Goal: Information Seeking & Learning: Check status

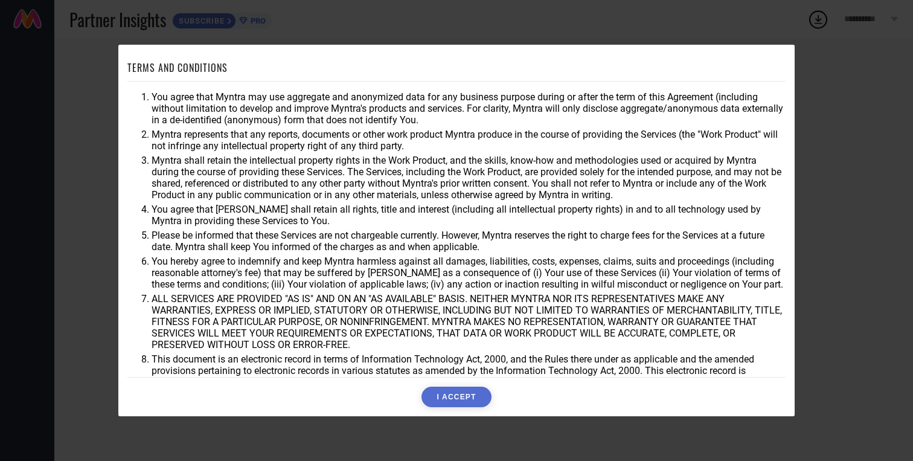
click at [476, 400] on button "I ACCEPT" at bounding box center [455, 396] width 69 height 21
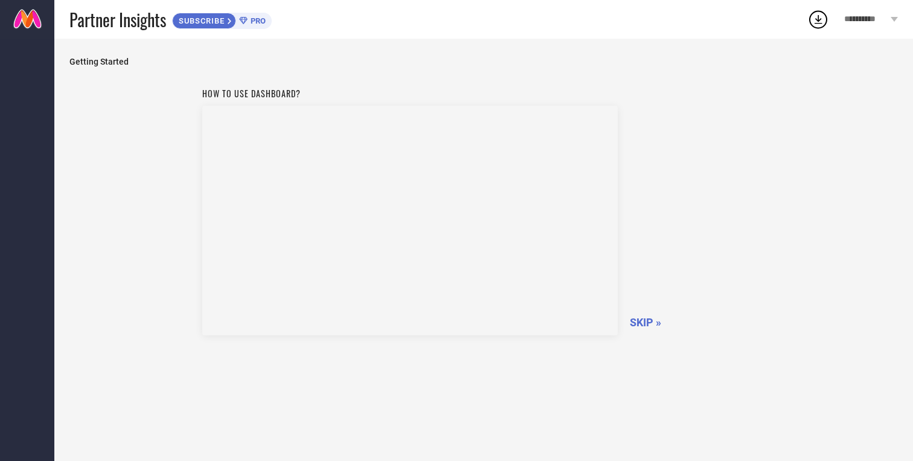
click at [640, 324] on span "SKIP »" at bounding box center [645, 322] width 31 height 13
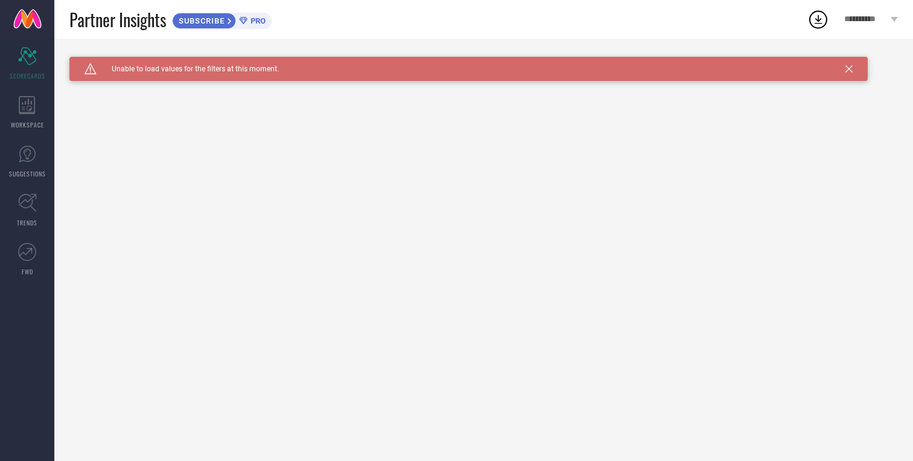
click at [856, 69] on div "Caution Created with Sketch. Unable to load values for the filters at this mome…" at bounding box center [468, 69] width 798 height 24
click at [24, 120] on span "WORKSPACE" at bounding box center [27, 124] width 33 height 9
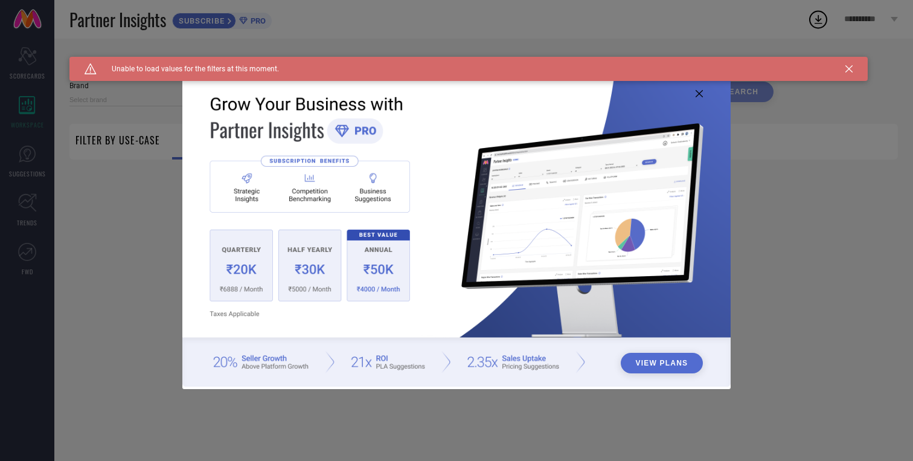
type input "1 STOP FASHION"
type input "All"
click at [700, 95] on icon at bounding box center [699, 93] width 7 height 7
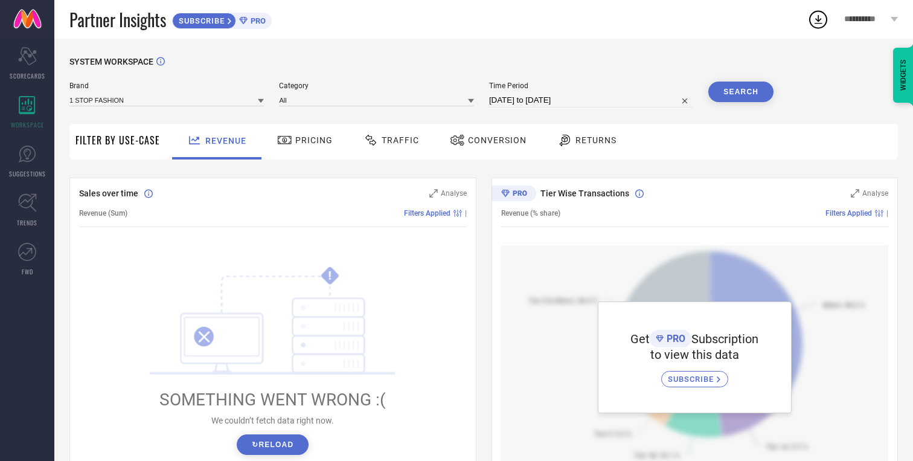
click at [295, 137] on span "Pricing" at bounding box center [313, 140] width 37 height 10
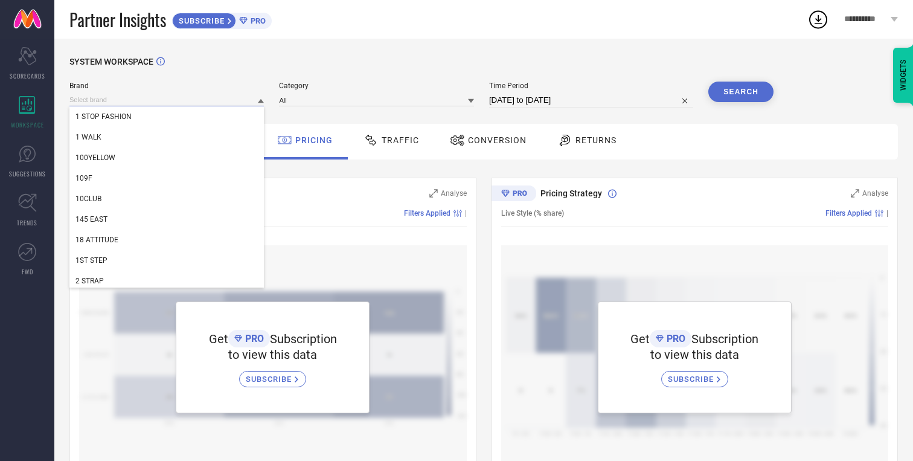
click at [232, 96] on input at bounding box center [166, 100] width 194 height 13
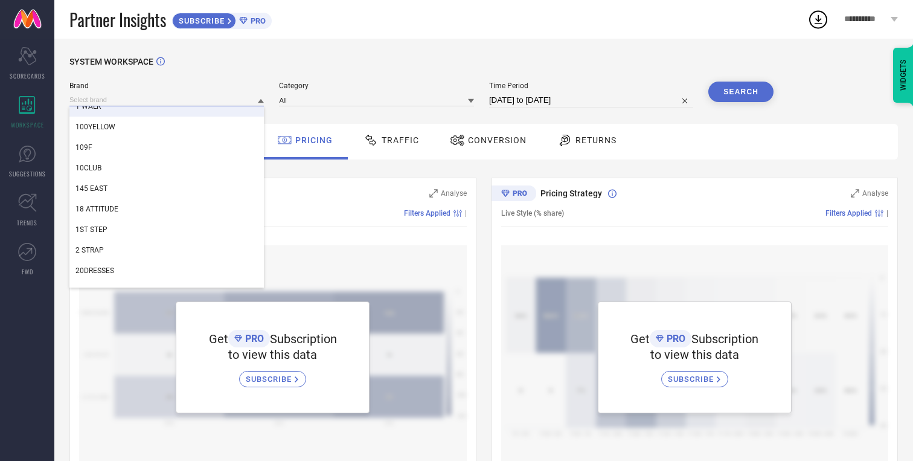
scroll to position [33, 0]
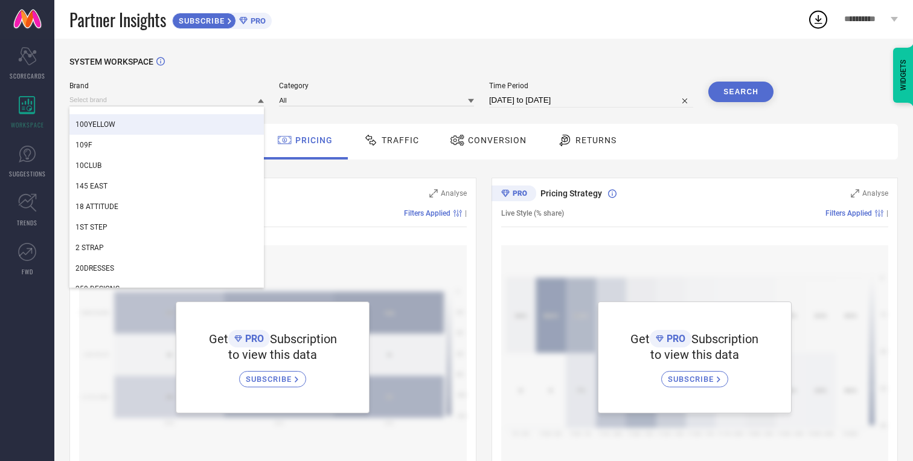
click at [380, 79] on div "SYSTEM WORKSPACE" at bounding box center [483, 69] width 828 height 25
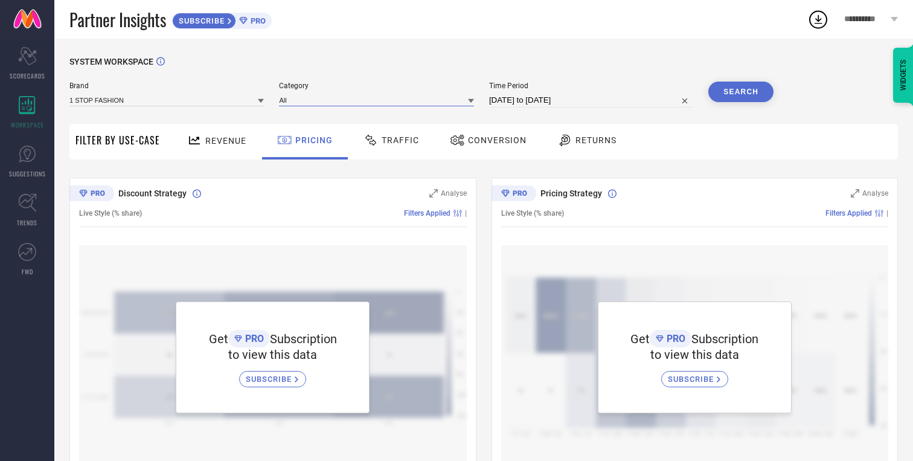
click at [366, 103] on input at bounding box center [376, 100] width 194 height 13
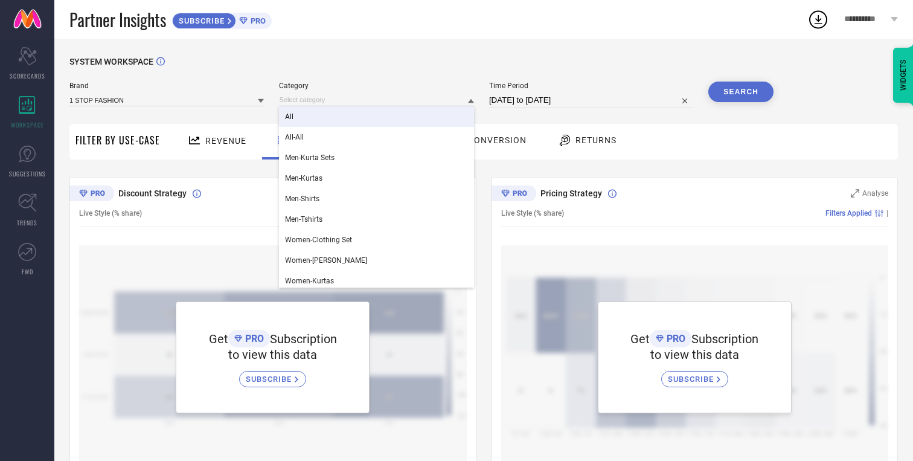
click at [356, 116] on div "All" at bounding box center [376, 116] width 194 height 21
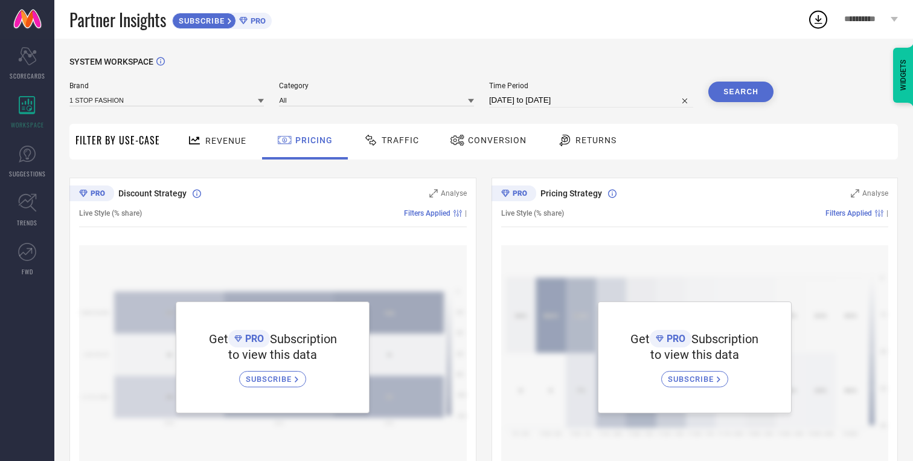
click at [750, 92] on button "Search" at bounding box center [740, 92] width 65 height 21
click at [207, 146] on div "Revenue" at bounding box center [216, 140] width 65 height 21
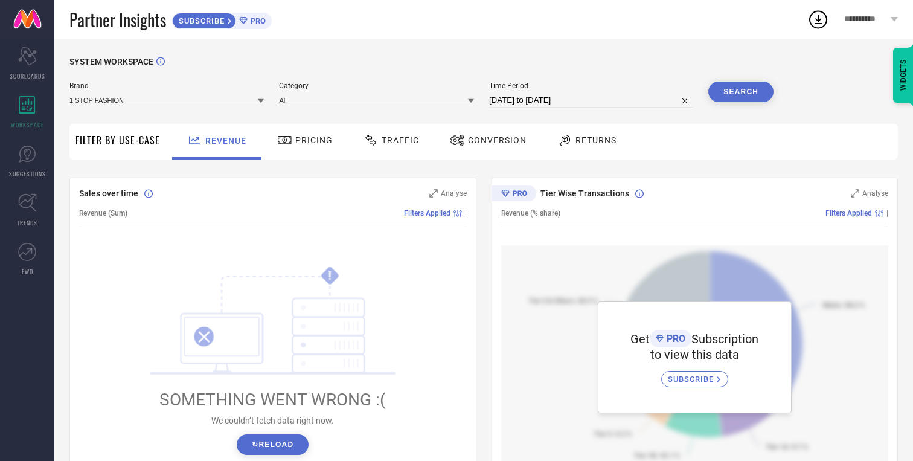
click at [270, 446] on button "↻ Reload" at bounding box center [273, 444] width 72 height 21
click at [277, 449] on button "↻ Reload" at bounding box center [273, 444] width 72 height 21
click at [229, 20] on icon at bounding box center [230, 21] width 5 height 7
click at [433, 213] on span "Filters Applied" at bounding box center [427, 213] width 46 height 8
click at [254, 102] on input at bounding box center [166, 100] width 194 height 13
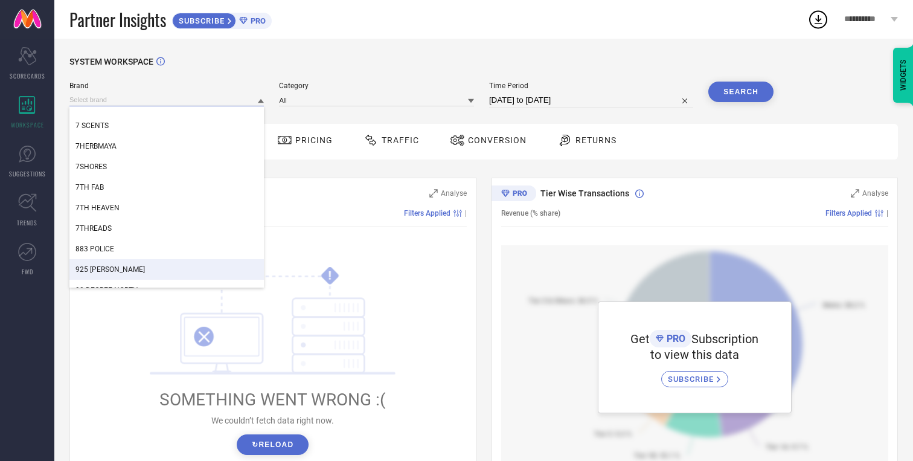
scroll to position [0, 0]
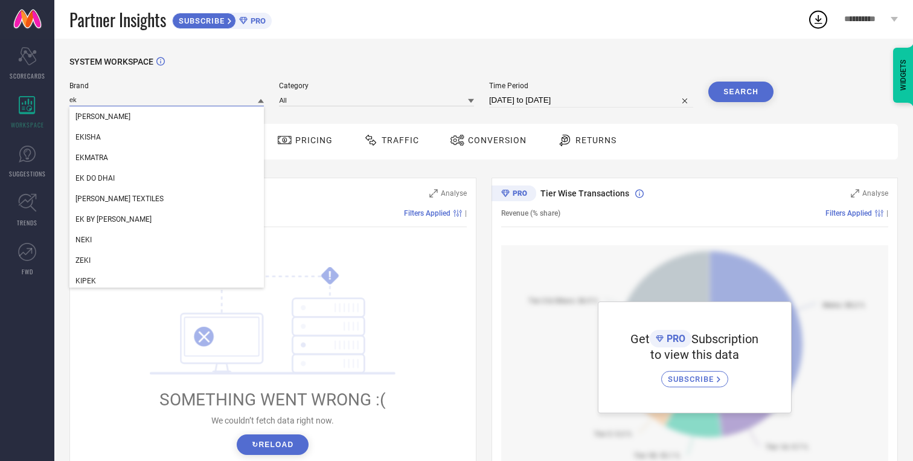
type input "e"
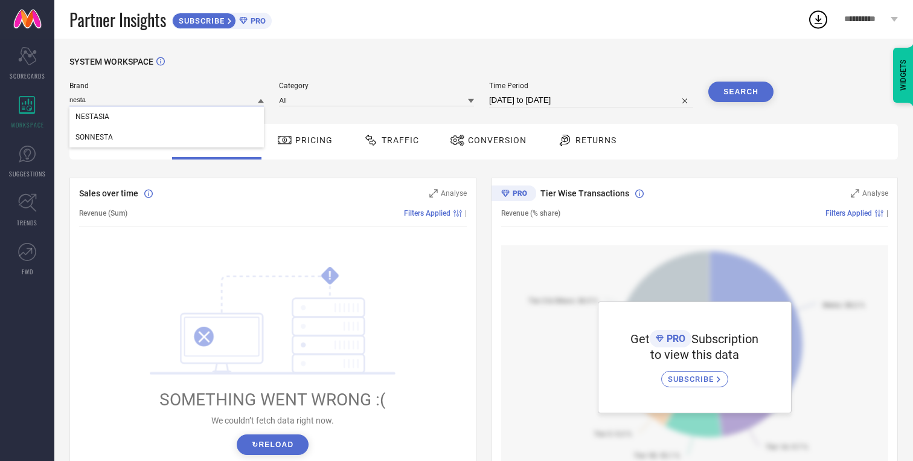
type input "nesta"
click at [142, 115] on div "NESTASIA" at bounding box center [166, 116] width 194 height 21
click at [436, 101] on input at bounding box center [376, 100] width 194 height 13
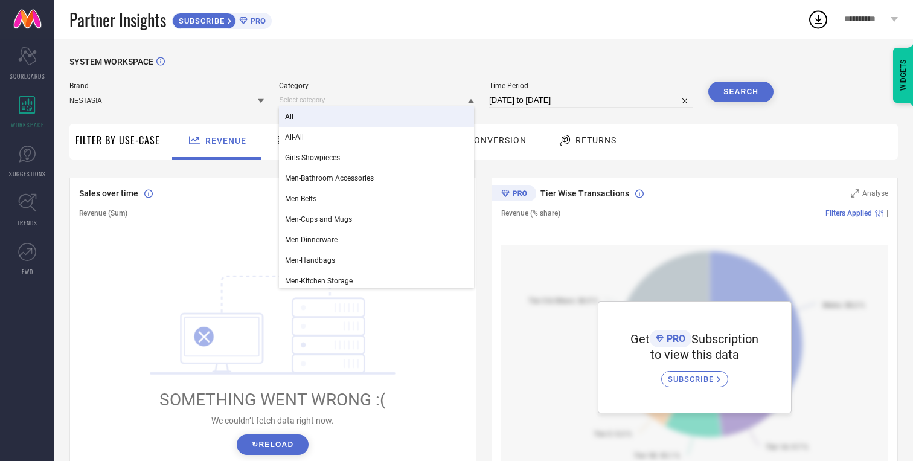
click at [416, 112] on div "All" at bounding box center [376, 116] width 194 height 21
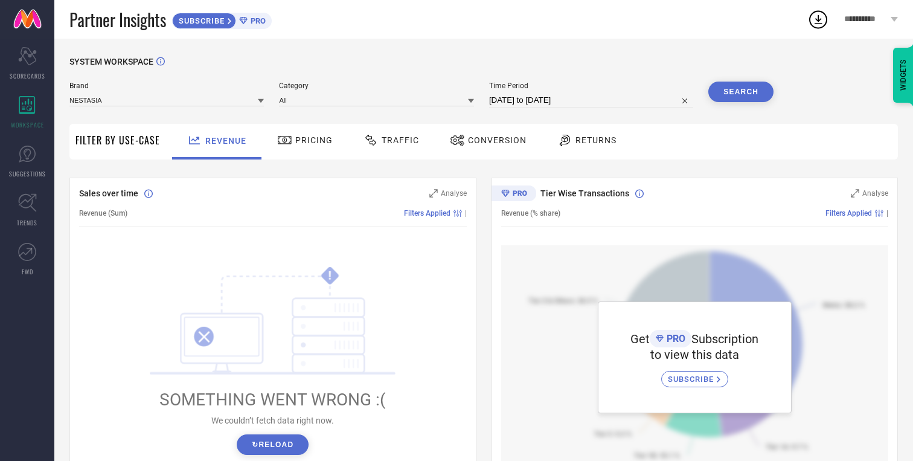
click at [730, 95] on button "Search" at bounding box center [740, 92] width 65 height 21
click at [26, 193] on link "TRENDS" at bounding box center [27, 210] width 54 height 48
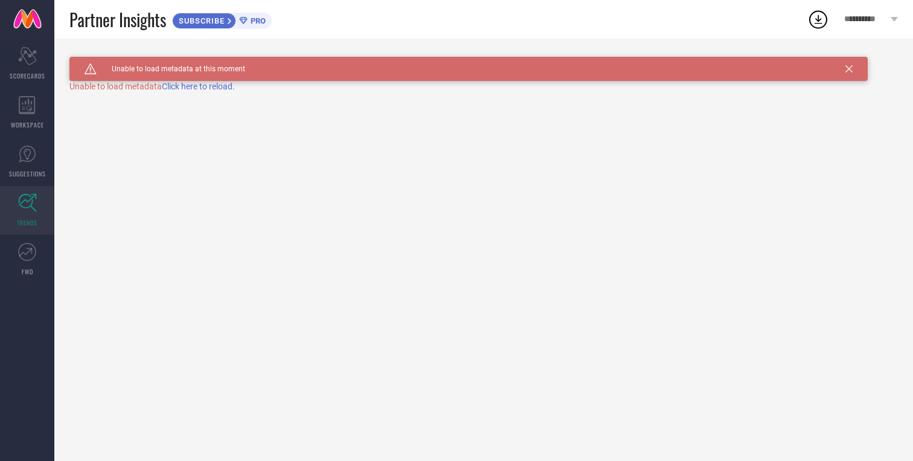
click at [191, 86] on span "Click here to reload." at bounding box center [198, 87] width 73 height 10
click at [38, 256] on link "FWD" at bounding box center [27, 259] width 54 height 48
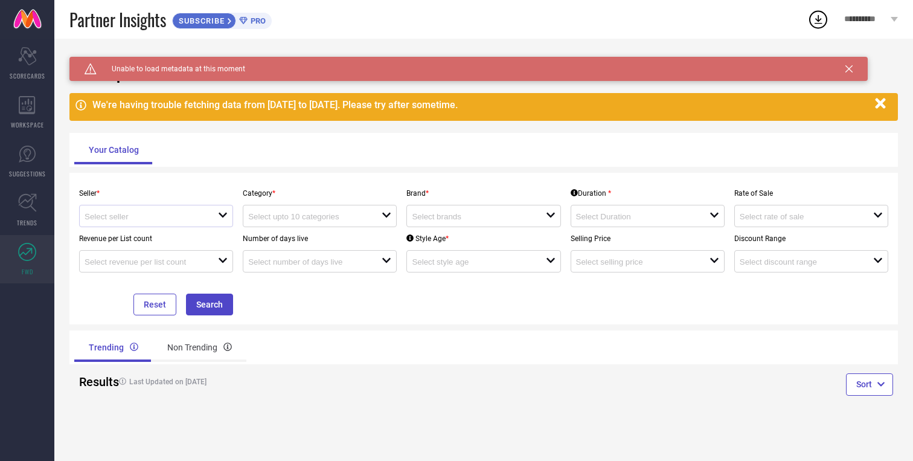
click at [211, 208] on div "open" at bounding box center [156, 216] width 154 height 22
click at [165, 250] on div "Myntra ( MINT_1 )" at bounding box center [156, 239] width 154 height 23
click at [184, 245] on li "Myntra ( MINT_1 )" at bounding box center [156, 239] width 153 height 22
type input "Myntra ( MINT_1 )"
click at [280, 222] on div at bounding box center [314, 215] width 133 height 11
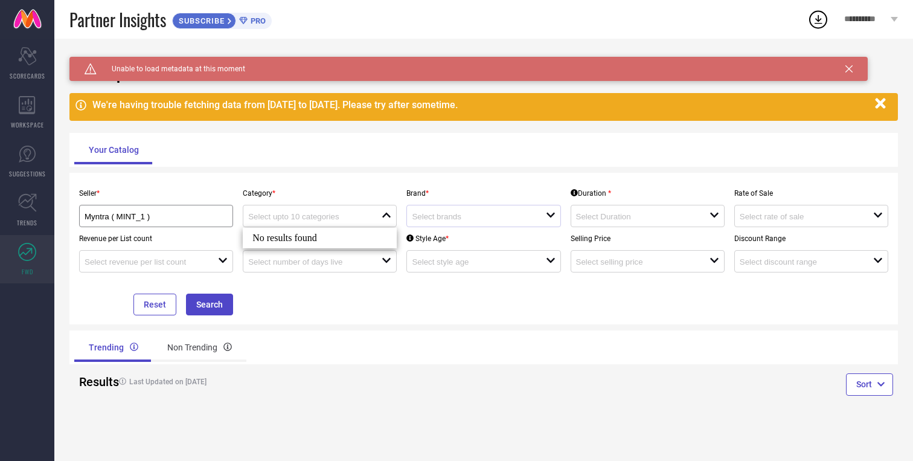
click at [435, 209] on div "open" at bounding box center [483, 216] width 154 height 22
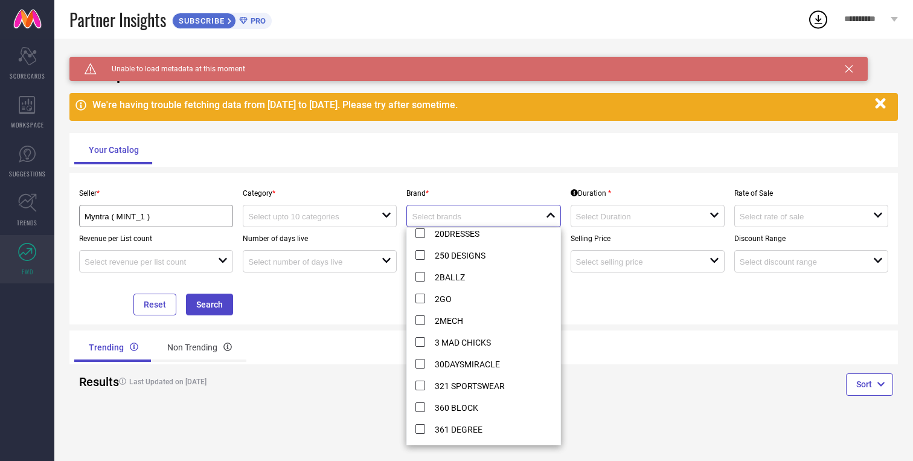
scroll to position [202, 0]
click at [550, 176] on div "Seller * Myntra ( MINT_1 ) Category * open Brand * close Duration * open Rate o…" at bounding box center [483, 249] width 828 height 152
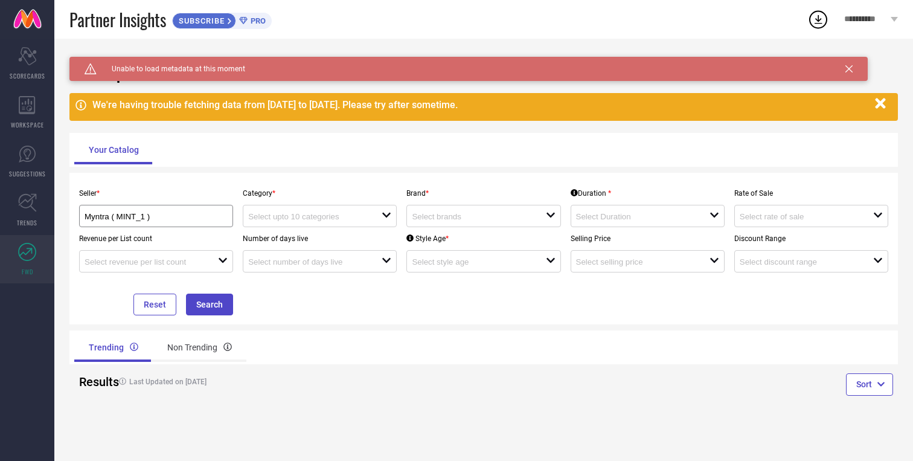
click at [610, 228] on div "Selling Price open" at bounding box center [648, 249] width 164 height 45
click at [624, 221] on input at bounding box center [636, 216] width 120 height 9
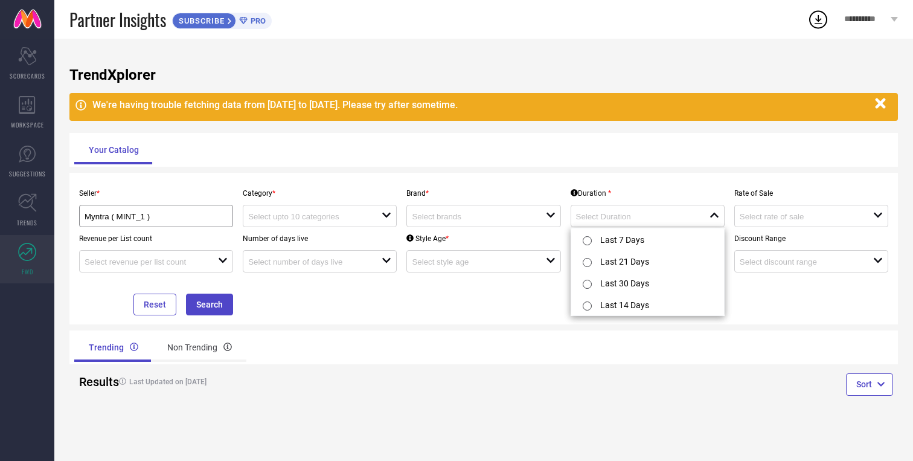
click at [630, 153] on div "Your Catalog" at bounding box center [483, 149] width 819 height 29
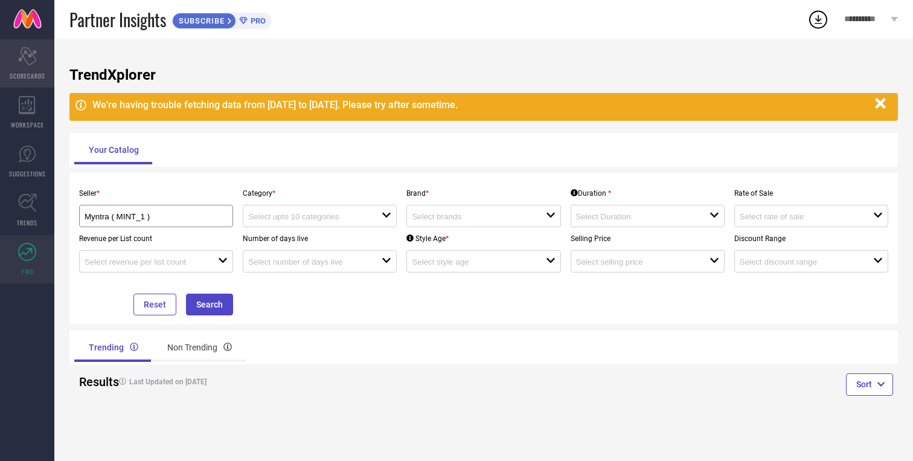
click at [24, 57] on icon "Scorecard" at bounding box center [27, 56] width 19 height 18
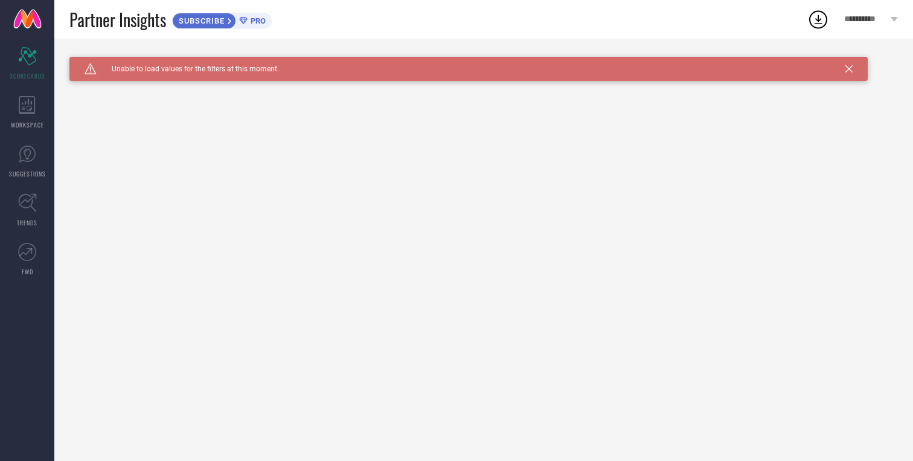
click at [819, 16] on icon at bounding box center [818, 19] width 22 height 22
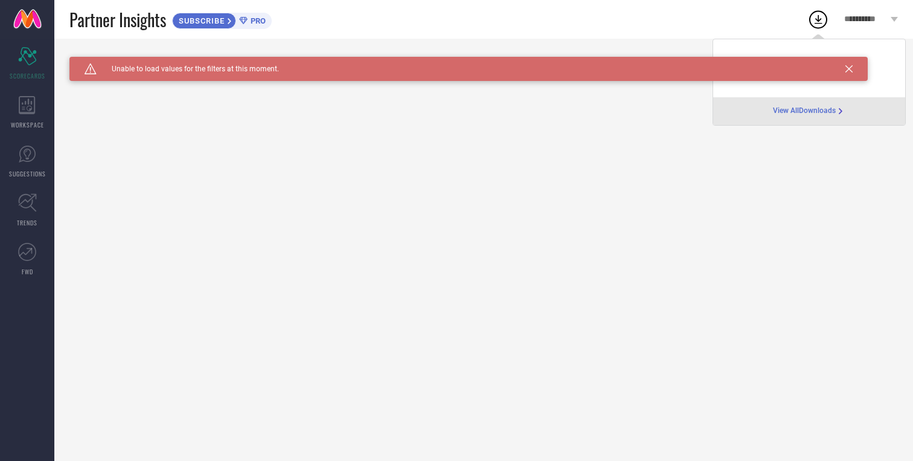
click at [851, 71] on icon at bounding box center [848, 68] width 7 height 7
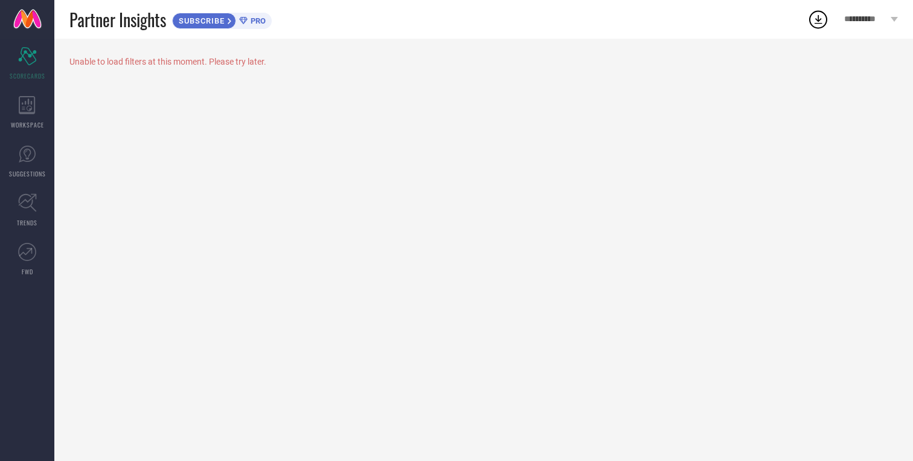
click at [813, 27] on icon at bounding box center [818, 19] width 22 height 22
click at [871, 21] on span "**********" at bounding box center [865, 19] width 43 height 10
click at [240, 83] on div "Unable to load filters at this moment. Please try later." at bounding box center [483, 250] width 859 height 422
click at [39, 103] on div "WORKSPACE" at bounding box center [27, 112] width 54 height 48
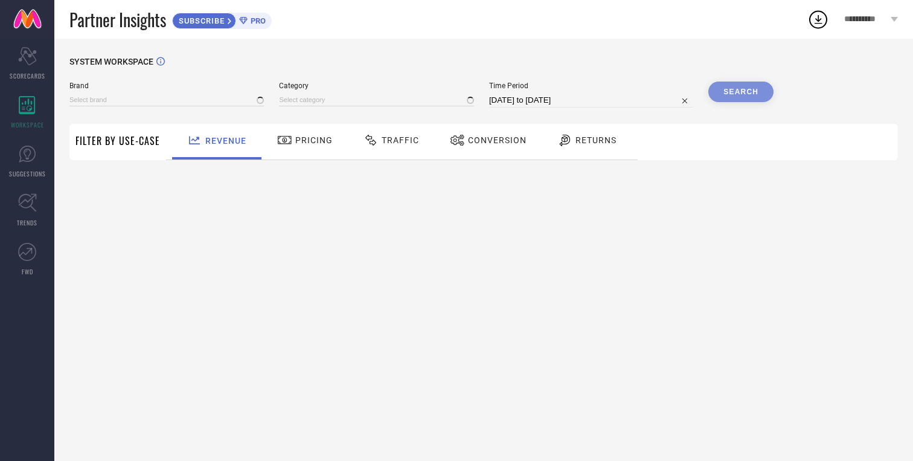
type input "1 STOP FASHION"
type input "All"
click at [296, 142] on span "Pricing" at bounding box center [313, 140] width 37 height 10
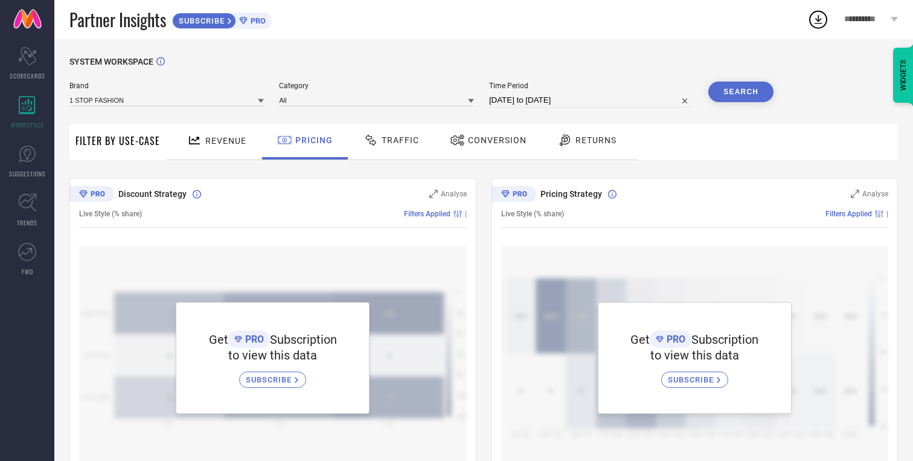
click at [217, 134] on div "Revenue" at bounding box center [216, 140] width 65 height 21
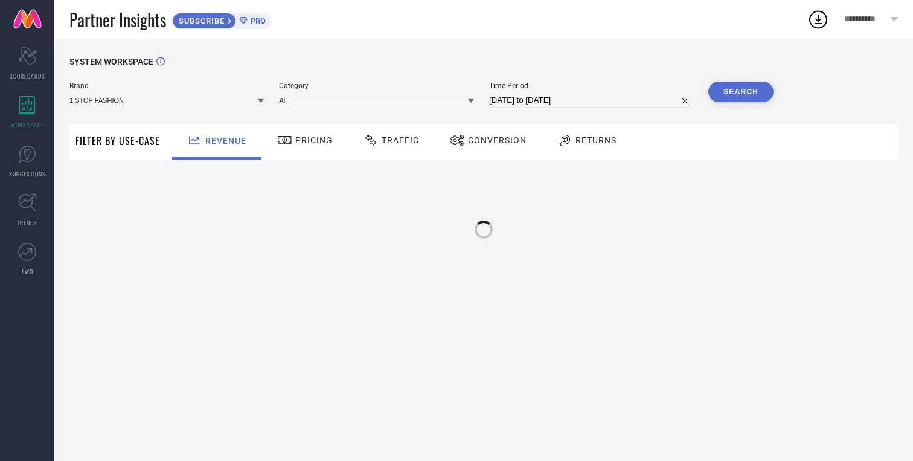
click at [254, 94] on input at bounding box center [166, 100] width 194 height 13
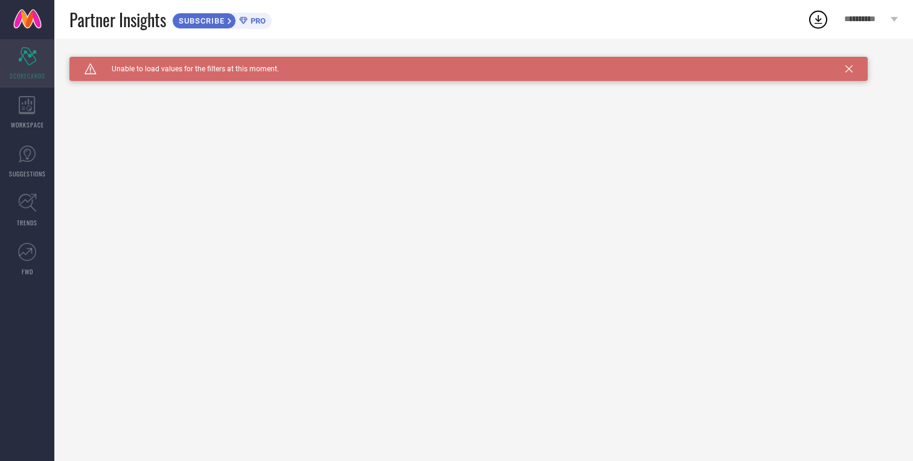
click at [17, 63] on div "Scorecard SCORECARDS" at bounding box center [27, 63] width 54 height 48
click at [36, 120] on span "WORKSPACE" at bounding box center [27, 124] width 33 height 9
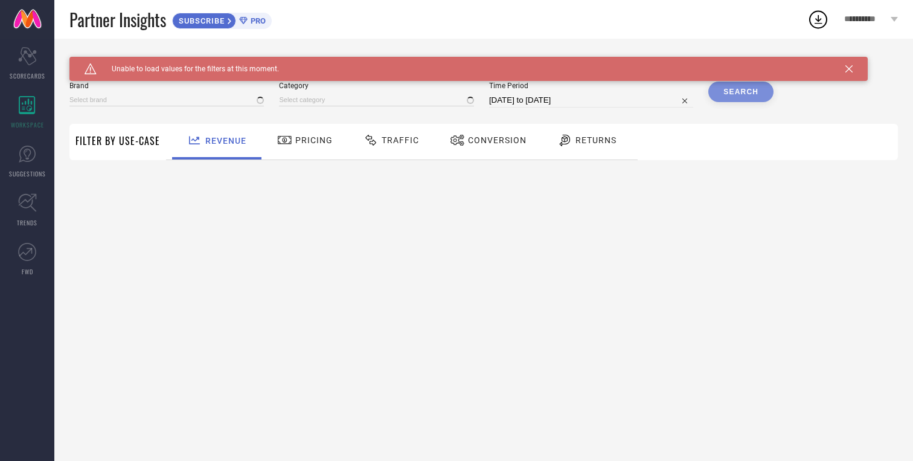
type input "1 STOP FASHION"
type input "All"
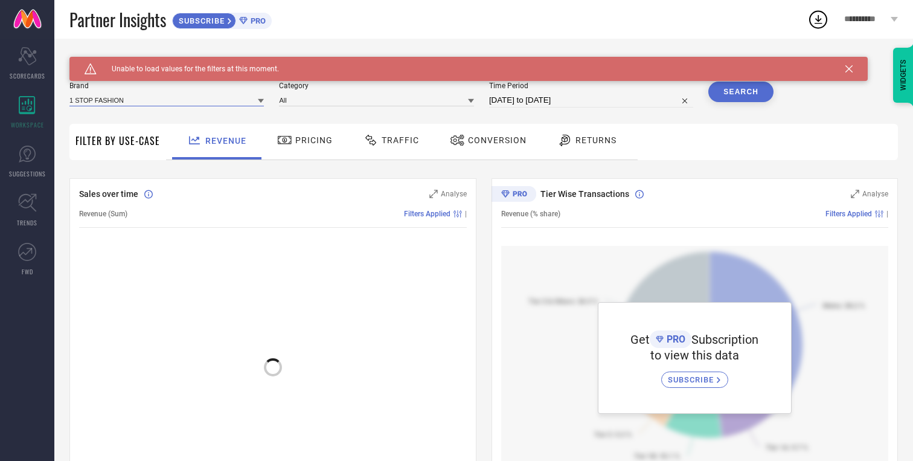
click at [223, 104] on input at bounding box center [166, 100] width 194 height 13
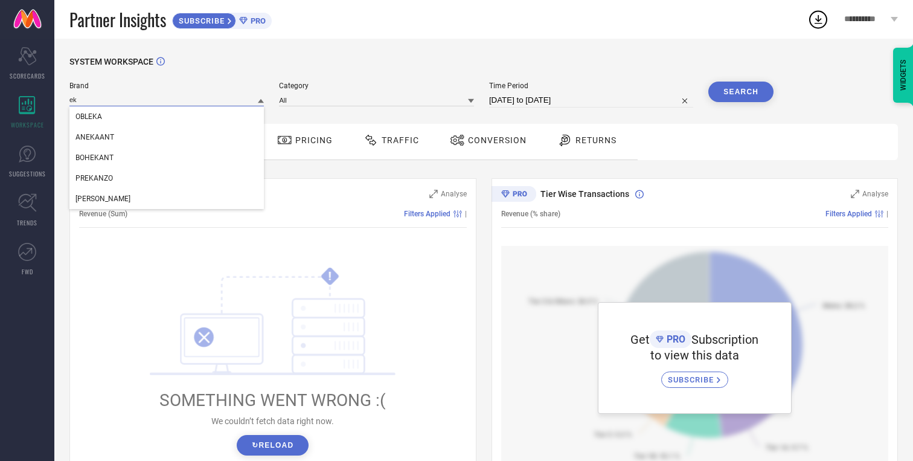
type input "e"
type input "E"
click at [434, 74] on div "SYSTEM WORKSPACE" at bounding box center [483, 69] width 828 height 25
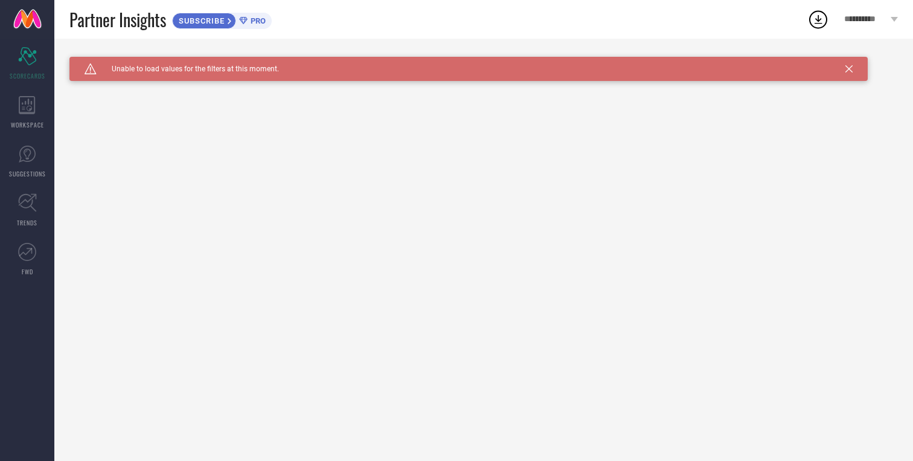
click at [270, 21] on div "SUBSCRIBE PRO" at bounding box center [222, 21] width 100 height 16
click at [34, 107] on icon at bounding box center [27, 105] width 16 height 18
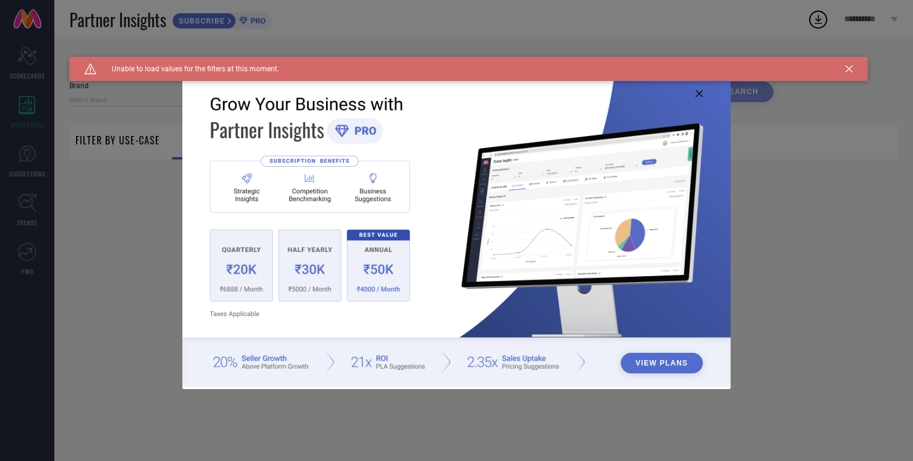
type input "1 STOP FASHION"
type input "All"
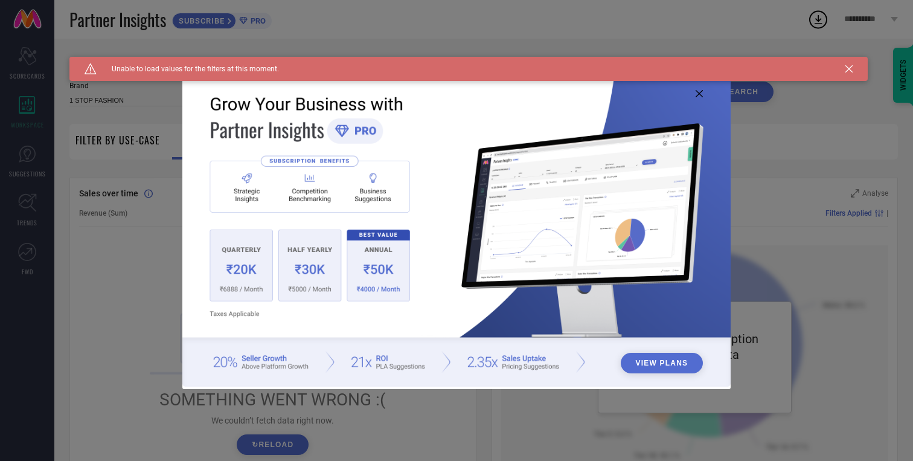
click at [698, 98] on img at bounding box center [456, 229] width 548 height 315
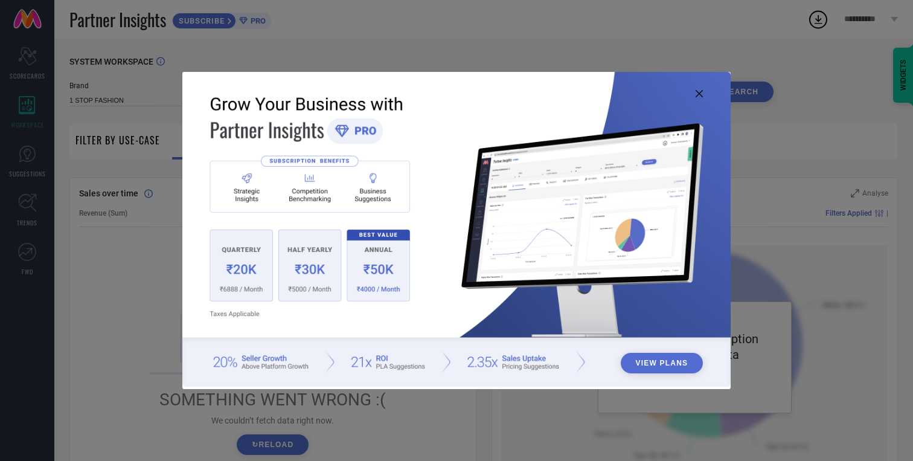
click at [696, 97] on icon at bounding box center [699, 93] width 7 height 7
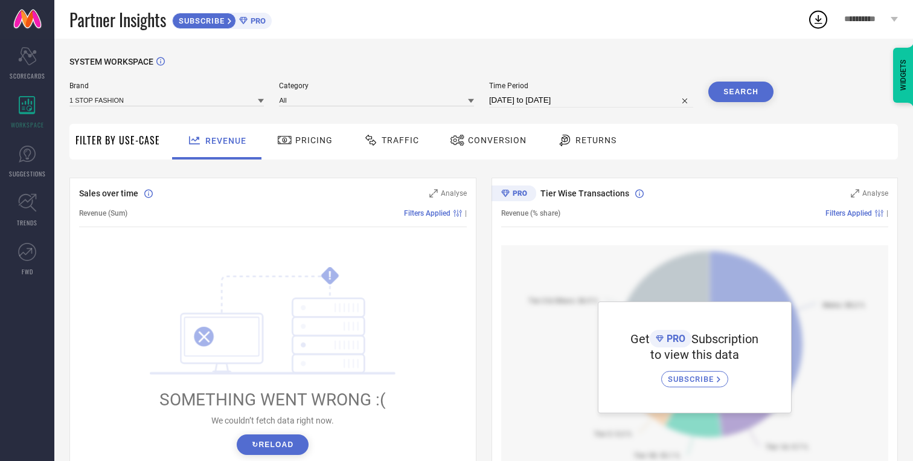
scroll to position [354, 0]
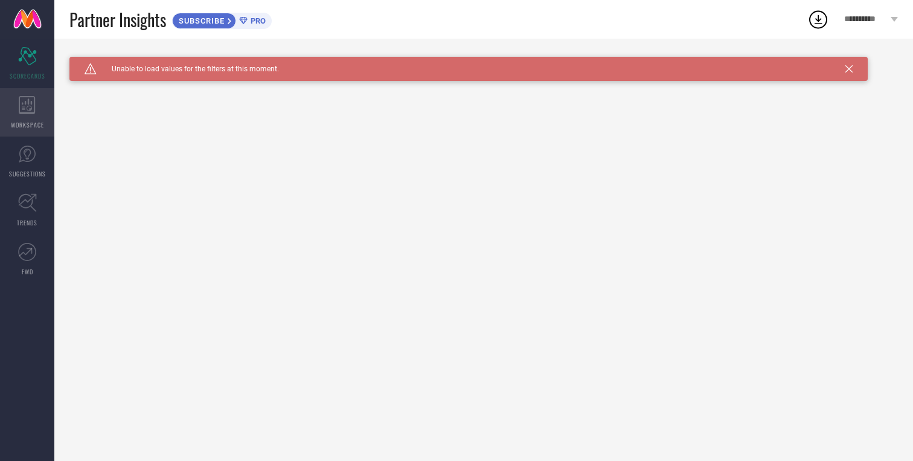
click at [44, 90] on div "WORKSPACE" at bounding box center [27, 112] width 54 height 48
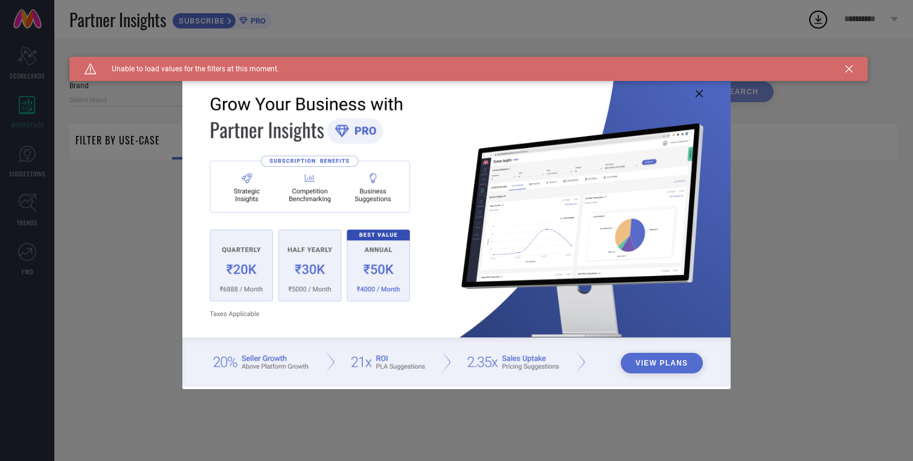
type input "1 STOP FASHION"
type input "All"
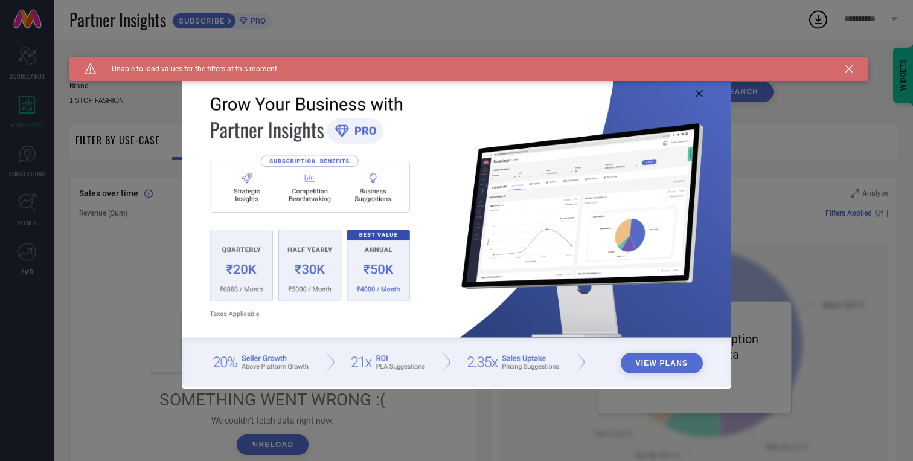
click at [842, 69] on div "Caution Created with Sketch. Unable to load values for the filters at this mome…" at bounding box center [468, 69] width 798 height 24
click at [701, 96] on icon at bounding box center [699, 93] width 7 height 7
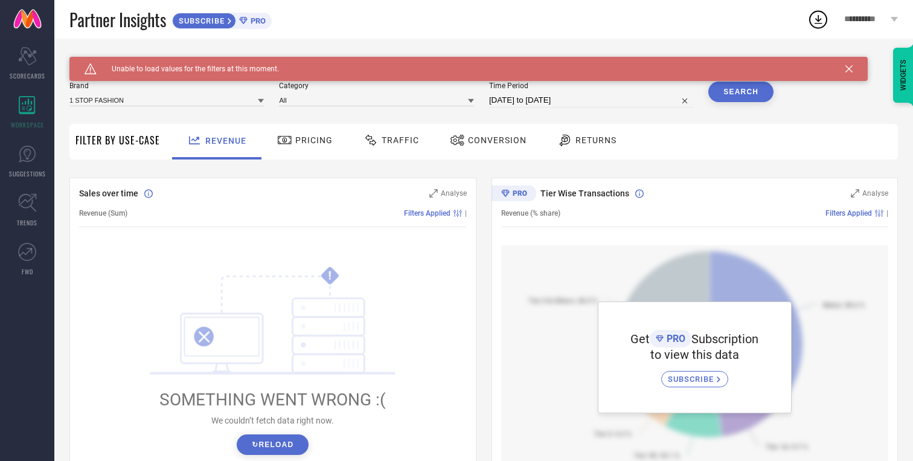
click at [848, 69] on icon at bounding box center [848, 68] width 7 height 7
